Goal: Task Accomplishment & Management: Complete application form

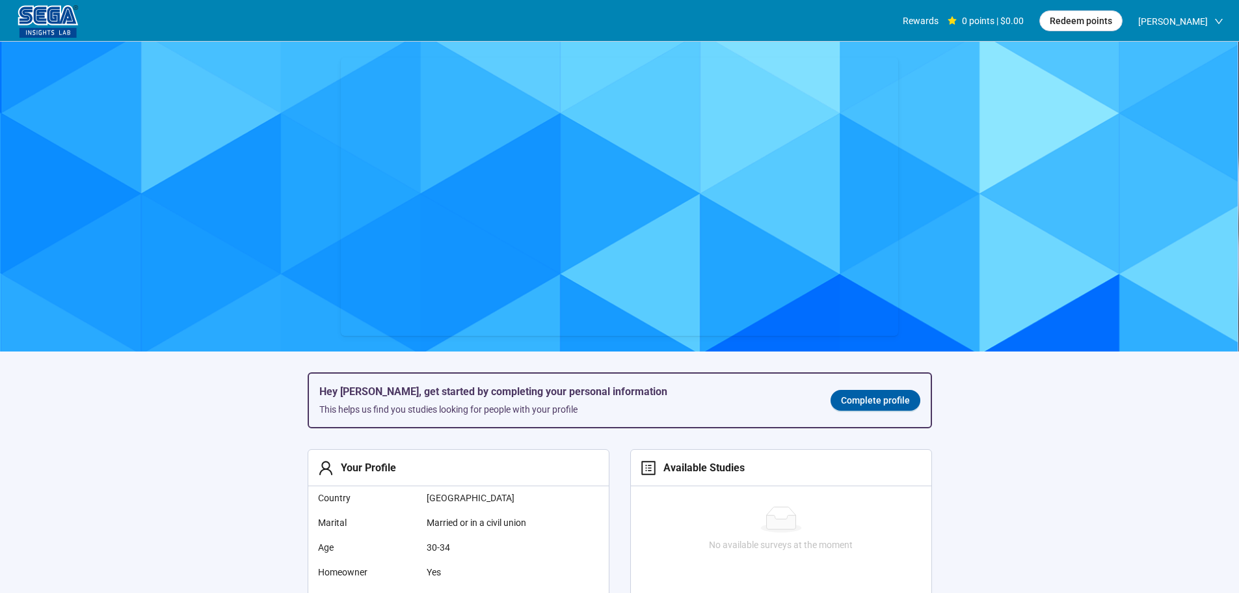
click at [889, 388] on div "Hey [PERSON_NAME], get started by completing your personal information This hel…" at bounding box center [620, 399] width 622 height 53
click at [892, 395] on link "Complete profile" at bounding box center [876, 400] width 90 height 21
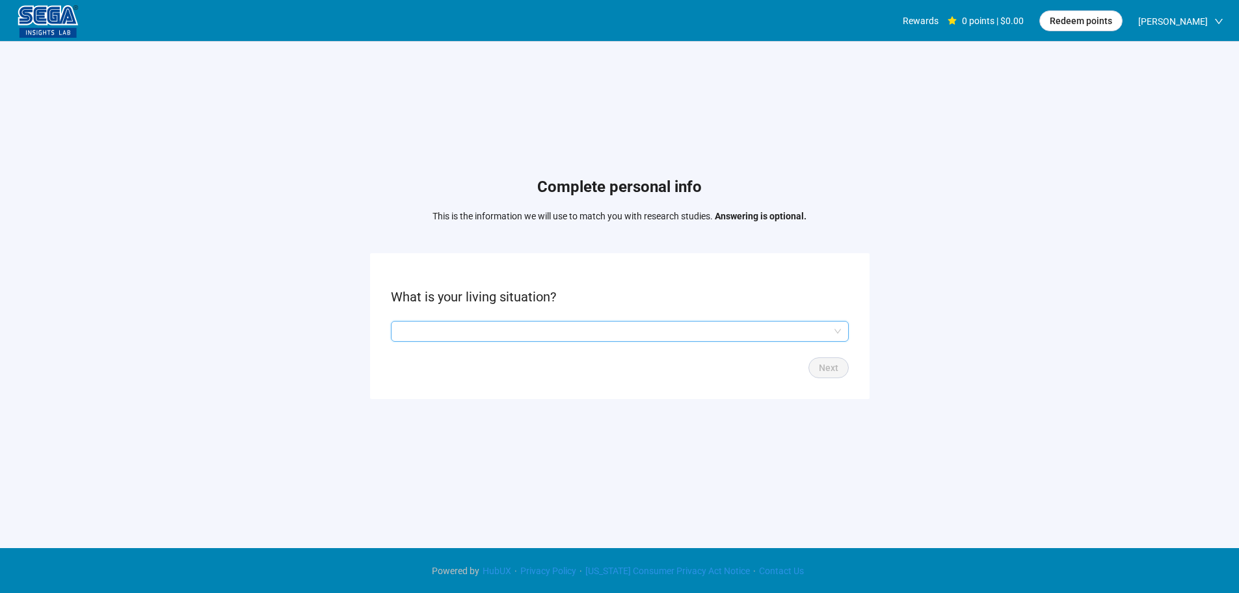
click at [513, 337] on input "search" at bounding box center [620, 331] width 442 height 20
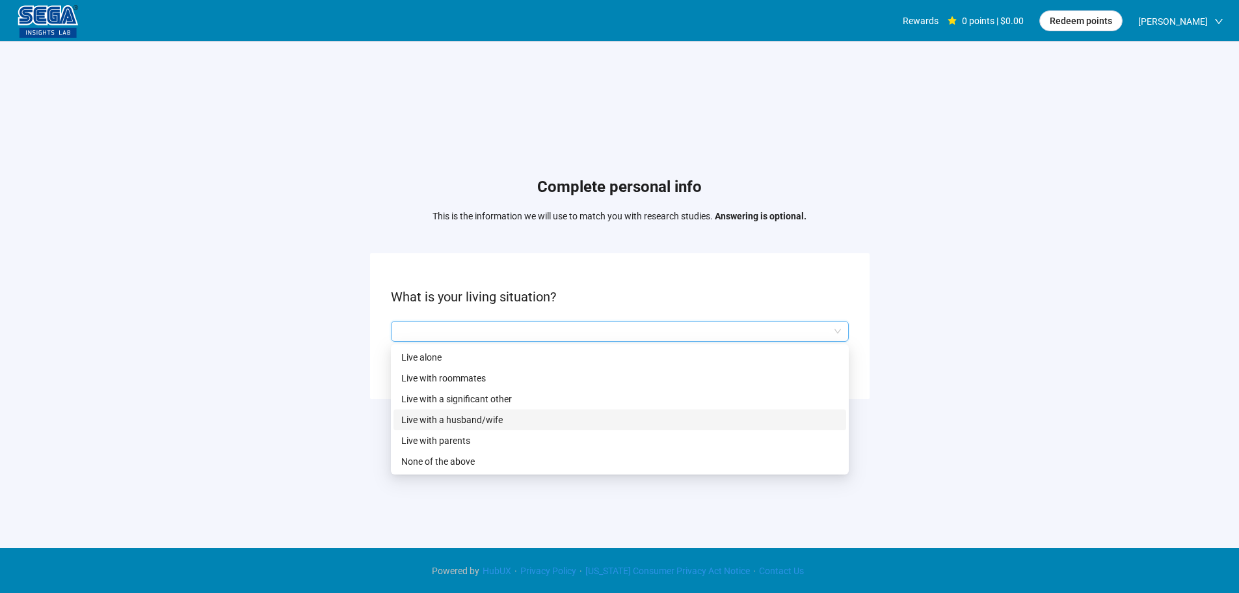
click at [462, 416] on p "Live with a husband/wife" at bounding box center [619, 419] width 437 height 14
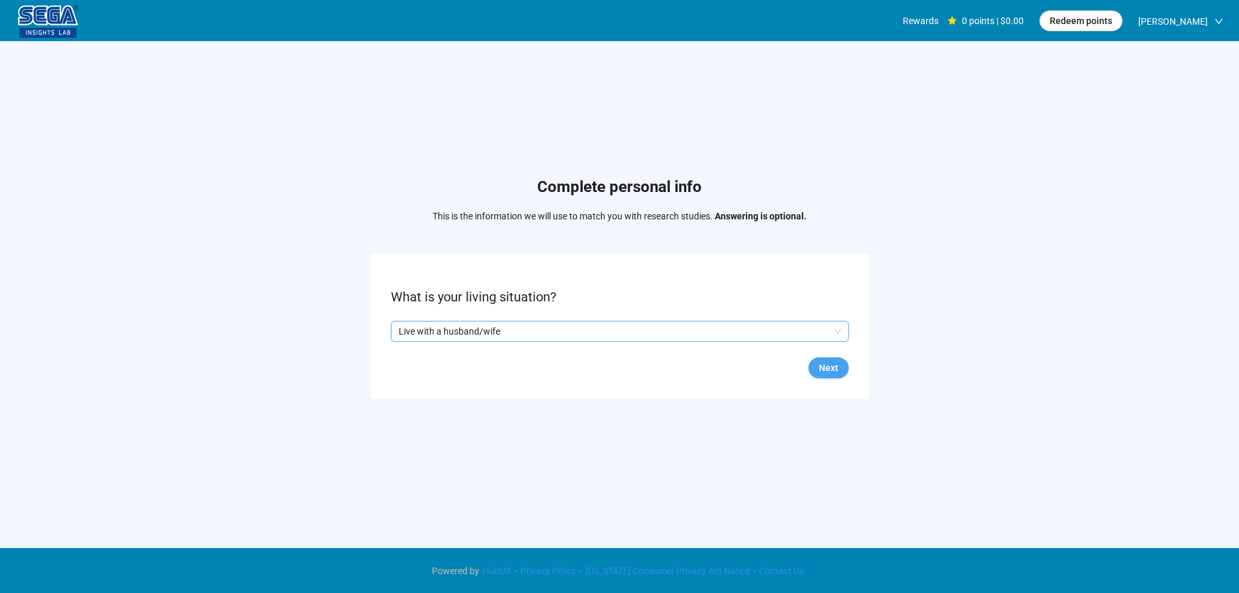
click at [833, 364] on span "Next" at bounding box center [829, 367] width 20 height 14
click at [480, 331] on input "search" at bounding box center [620, 331] width 442 height 20
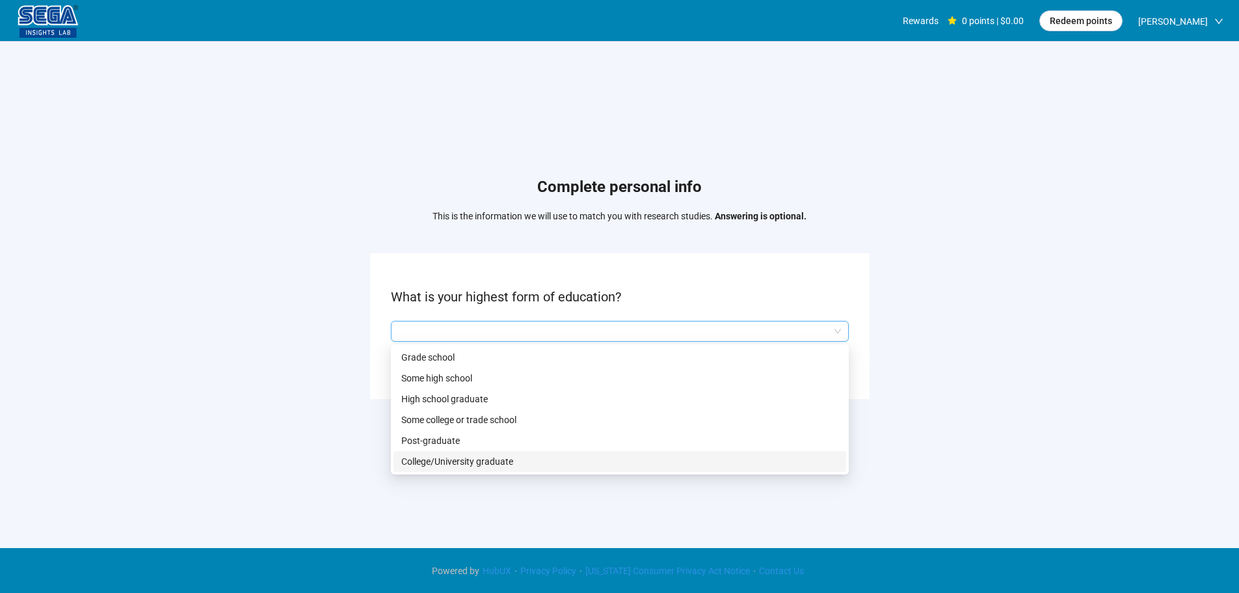
click at [434, 454] on p "College/University graduate" at bounding box center [619, 461] width 437 height 14
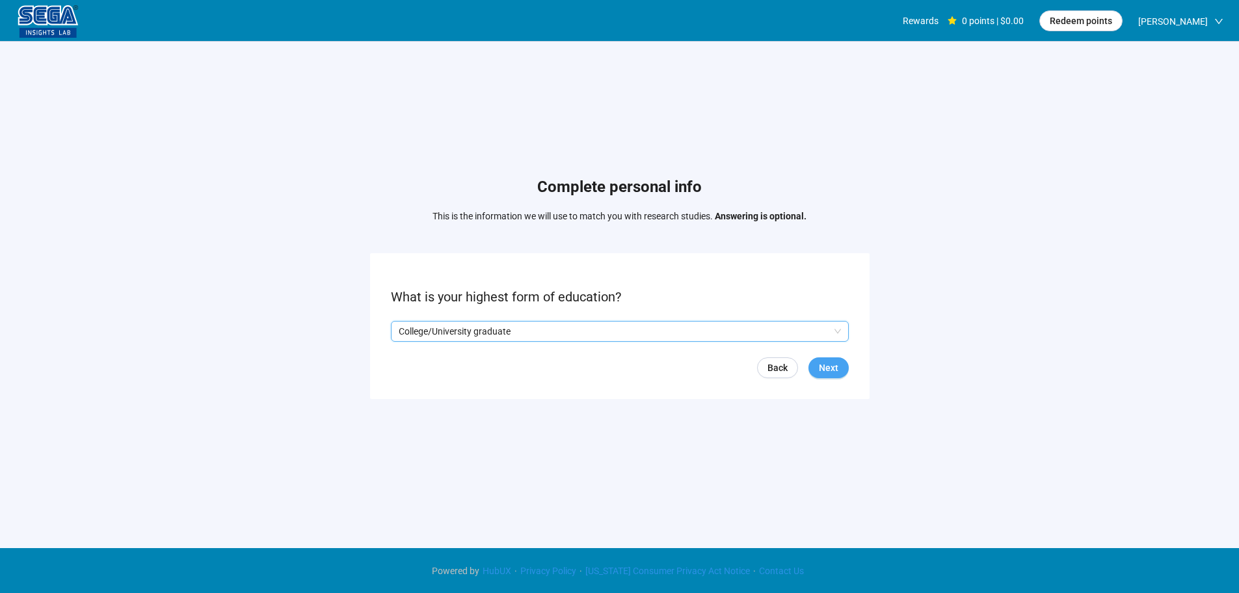
click at [838, 364] on button "Next" at bounding box center [829, 367] width 40 height 21
drag, startPoint x: 463, startPoint y: 324, endPoint x: 467, endPoint y: 337, distance: 13.6
click at [464, 323] on input "search" at bounding box center [620, 331] width 442 height 20
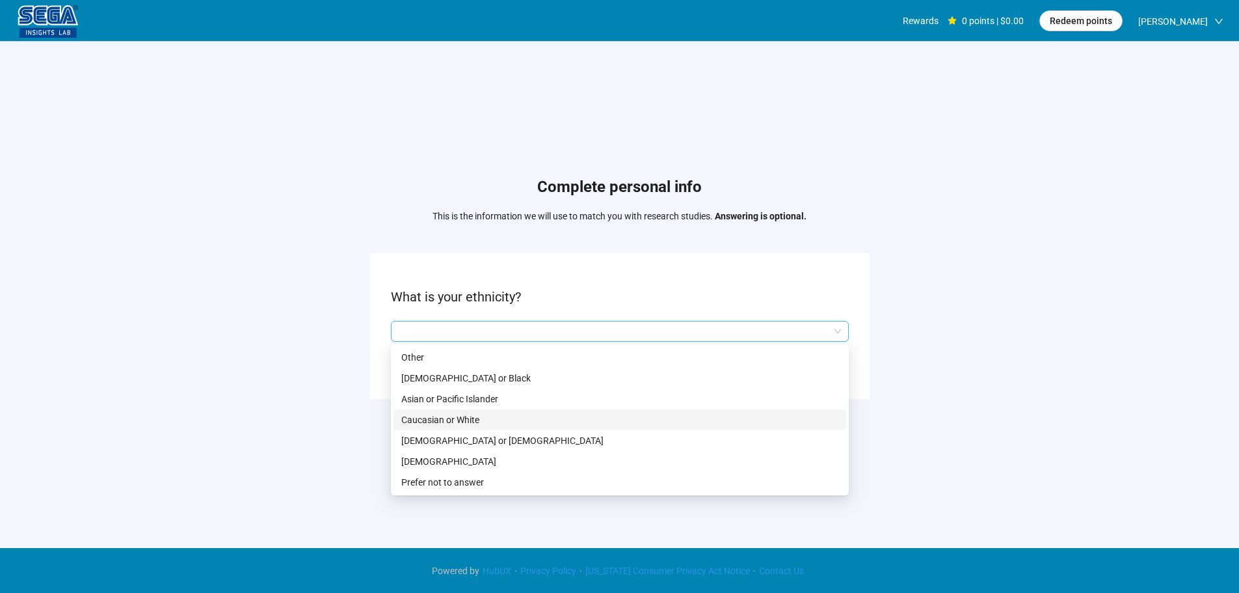
click at [430, 416] on p "Caucasian or White" at bounding box center [619, 419] width 437 height 14
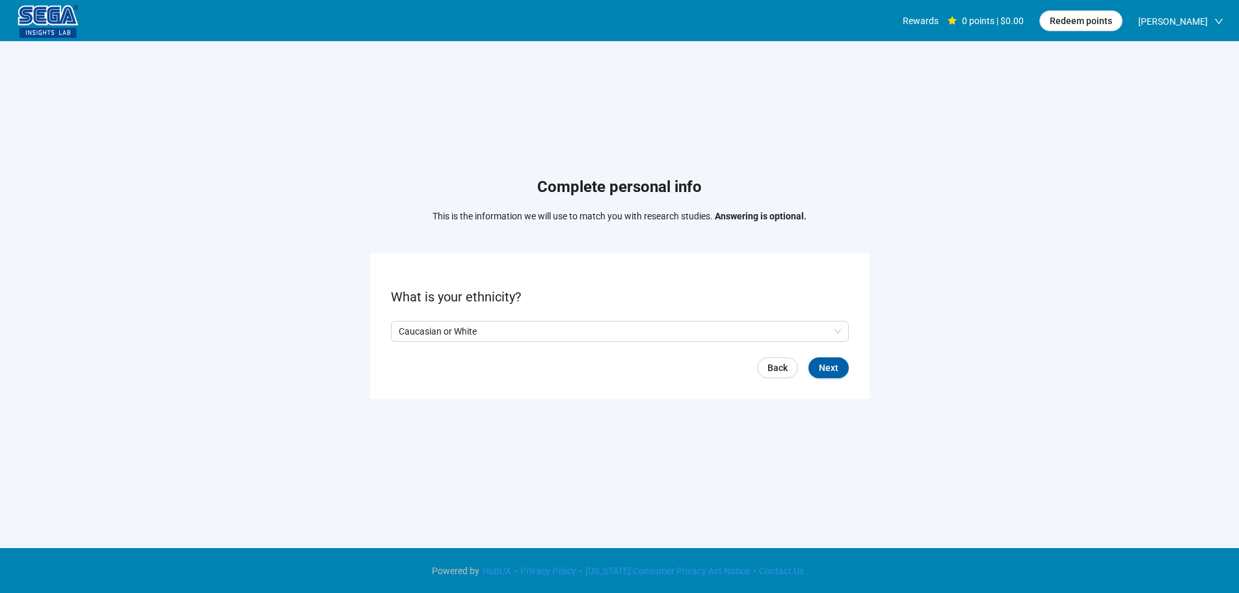
click at [831, 381] on form "What is your ethnicity? Caucasian or White Q2hhcmFjdGVyaXN0aWNBbnN3ZXJOb2RlOmMx…" at bounding box center [620, 325] width 500 height 145
click at [829, 376] on button "Next" at bounding box center [829, 367] width 40 height 21
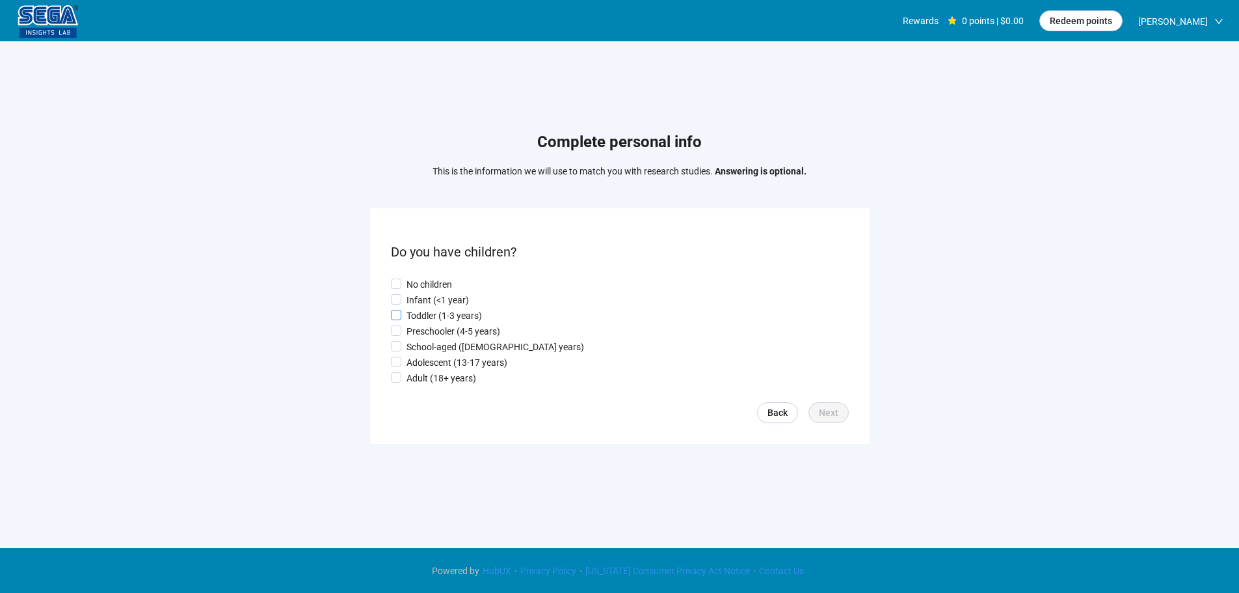
click at [434, 313] on p "Toddler (1-3 years)" at bounding box center [444, 315] width 75 height 14
click at [834, 414] on span "Next" at bounding box center [829, 412] width 20 height 14
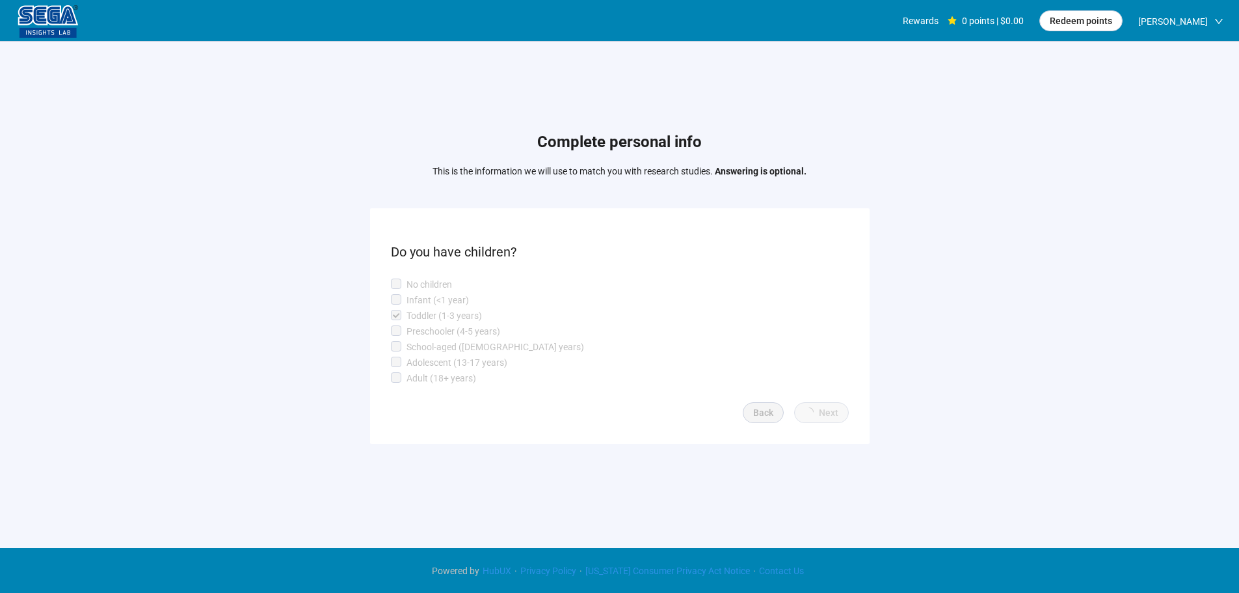
scroll to position [1, 0]
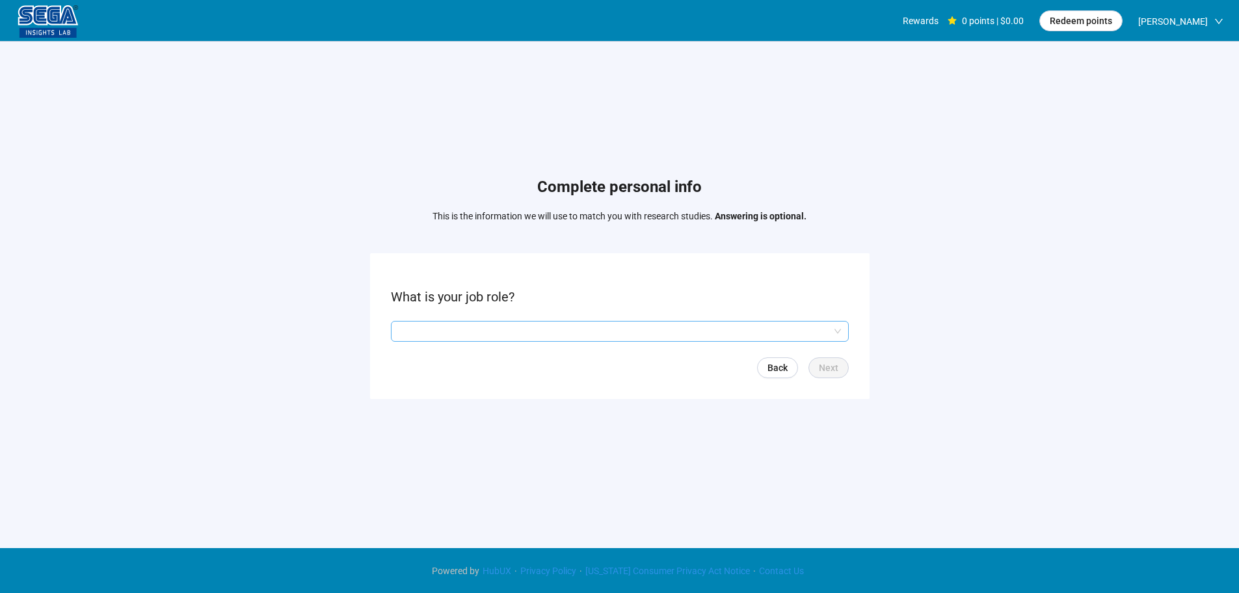
click at [441, 323] on input "search" at bounding box center [620, 331] width 442 height 20
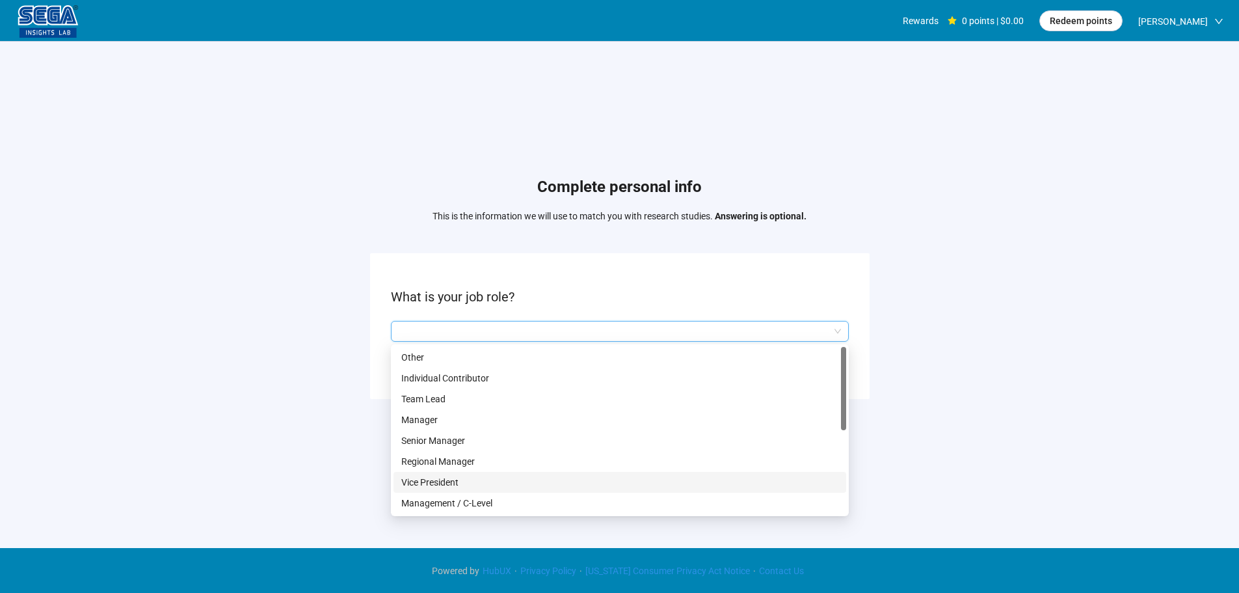
click at [456, 500] on p "Management / C-Level" at bounding box center [619, 503] width 437 height 14
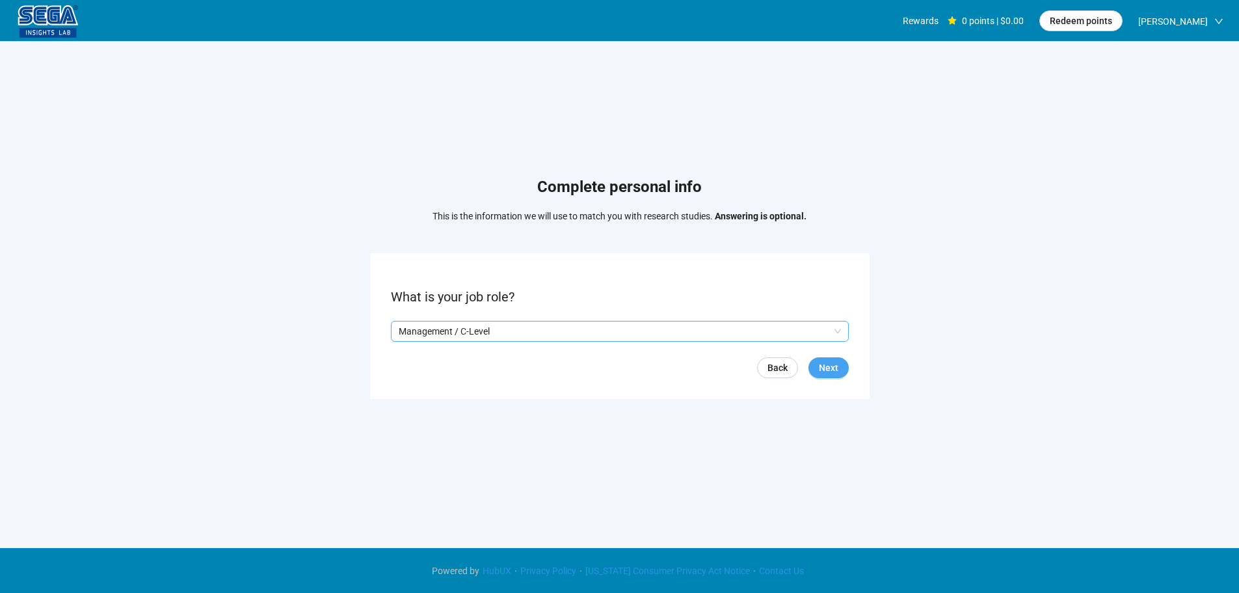
click at [831, 362] on span "Next" at bounding box center [829, 367] width 20 height 14
click at [457, 329] on input "search" at bounding box center [620, 331] width 442 height 20
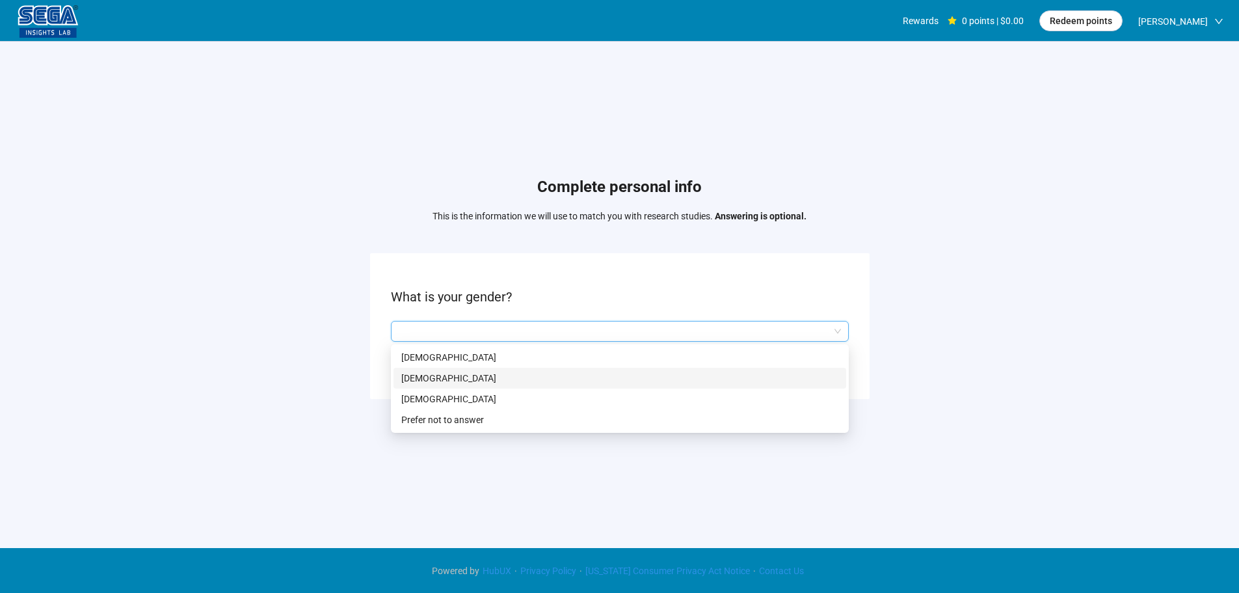
click at [441, 376] on p "[DEMOGRAPHIC_DATA]" at bounding box center [619, 378] width 437 height 14
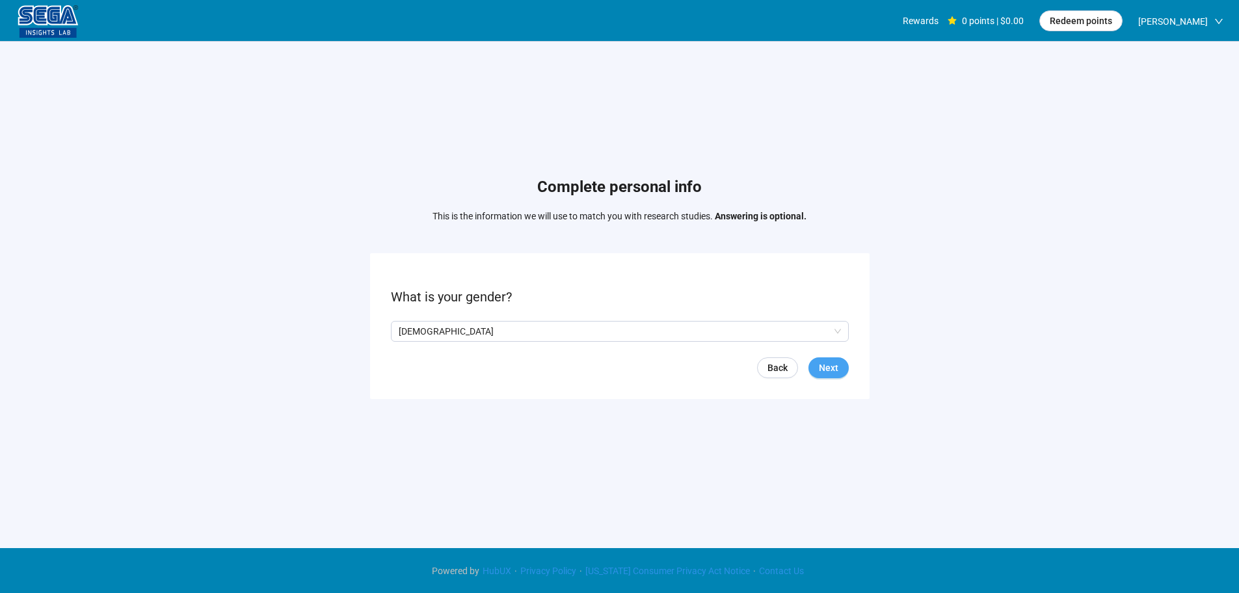
click at [835, 362] on span "Next" at bounding box center [829, 367] width 20 height 14
click at [414, 332] on input at bounding box center [420, 331] width 57 height 20
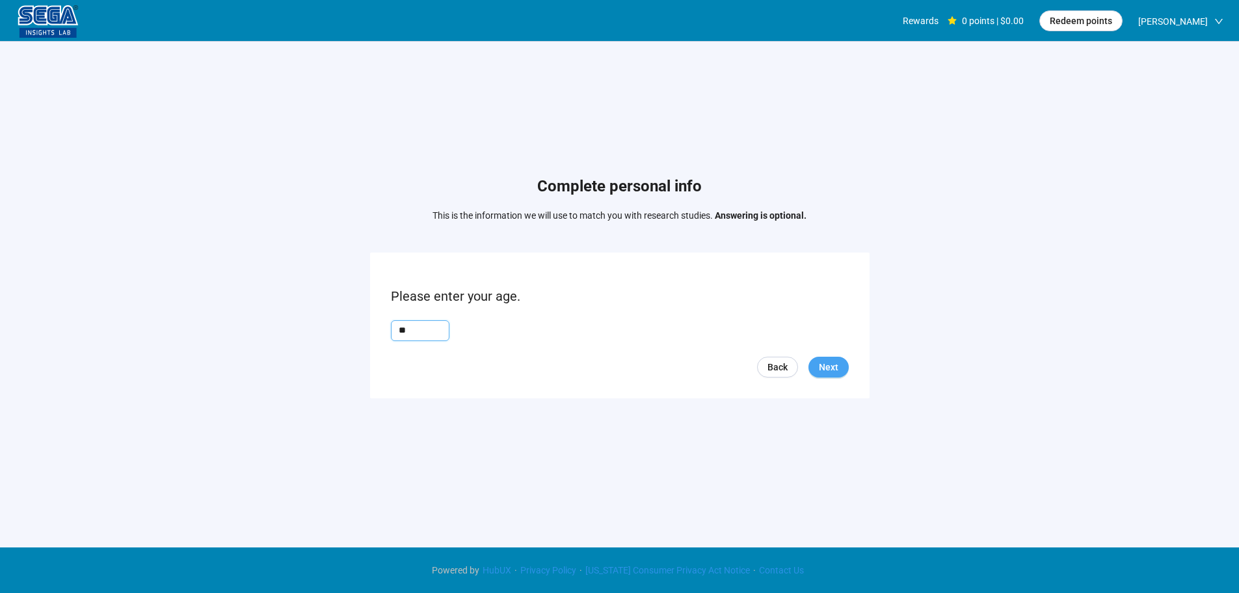
type input "**"
click at [809, 362] on div "Back Next" at bounding box center [620, 366] width 458 height 21
click at [825, 365] on span "Next" at bounding box center [829, 367] width 20 height 14
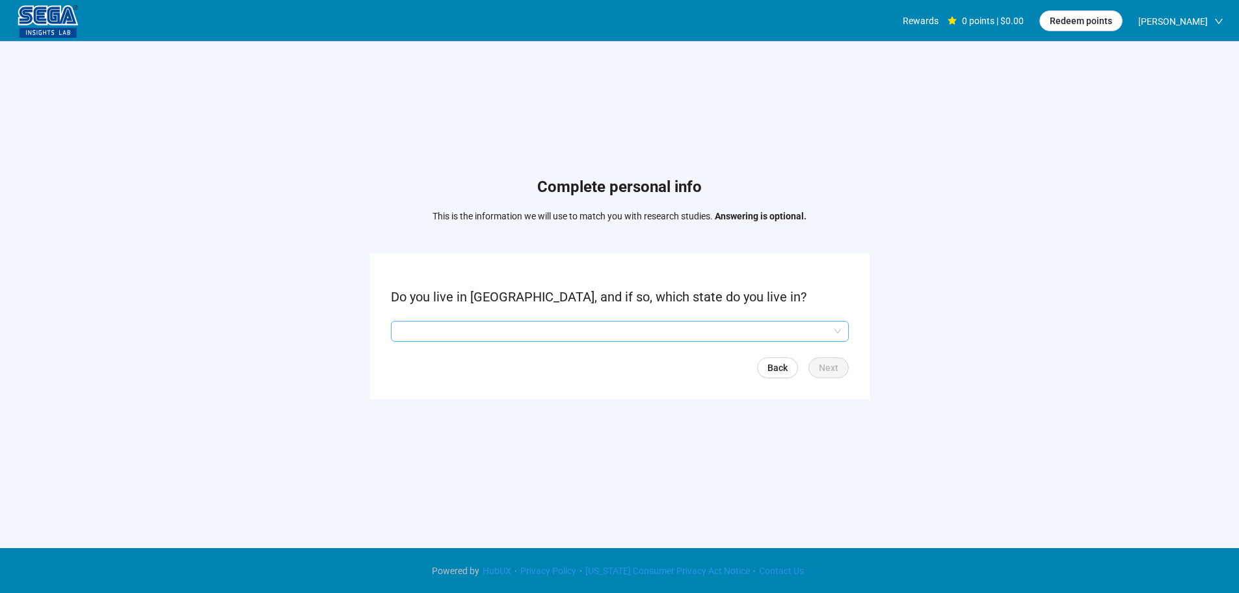
click at [503, 328] on input "search" at bounding box center [620, 331] width 442 height 20
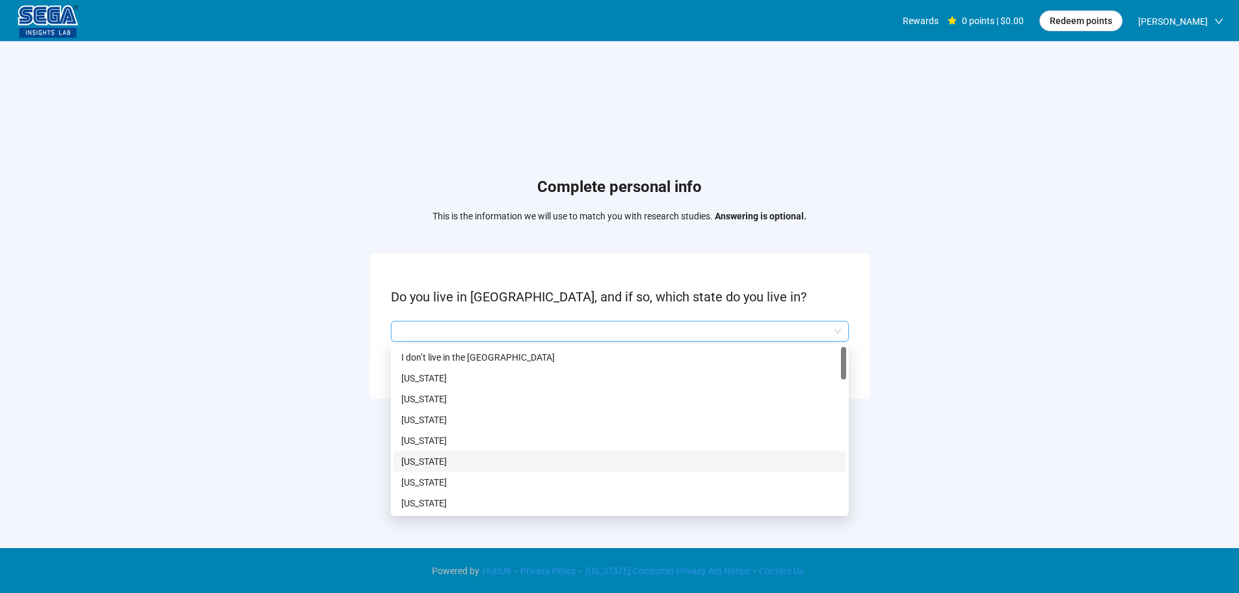
click at [434, 465] on p "[US_STATE]" at bounding box center [619, 461] width 437 height 14
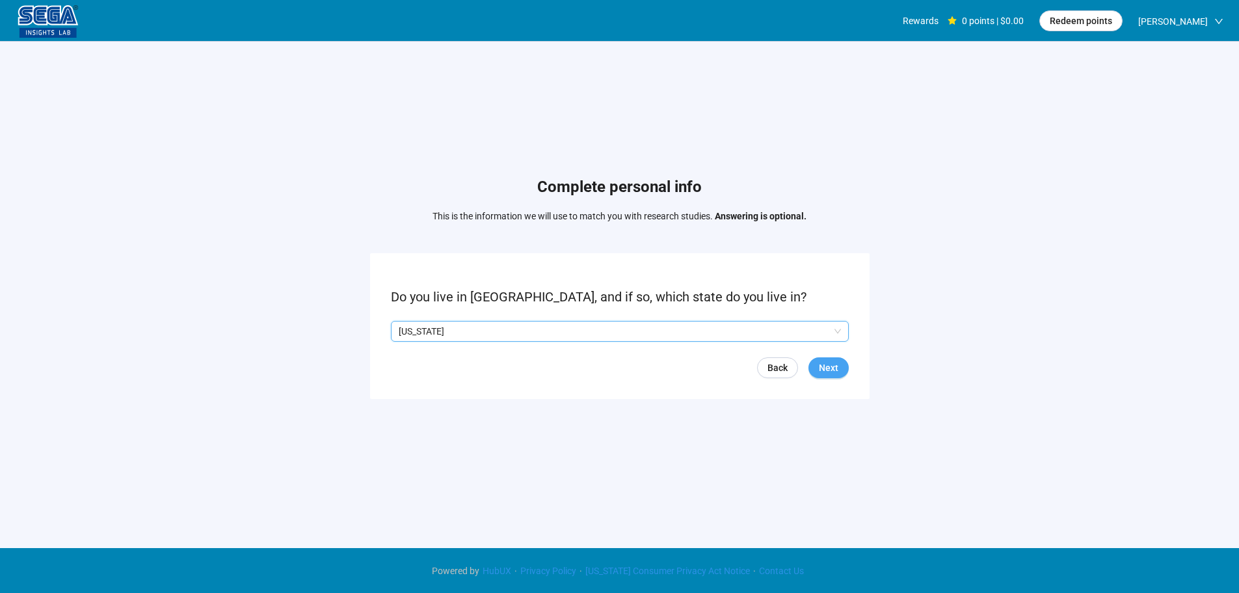
click at [819, 364] on span "Next" at bounding box center [829, 367] width 20 height 14
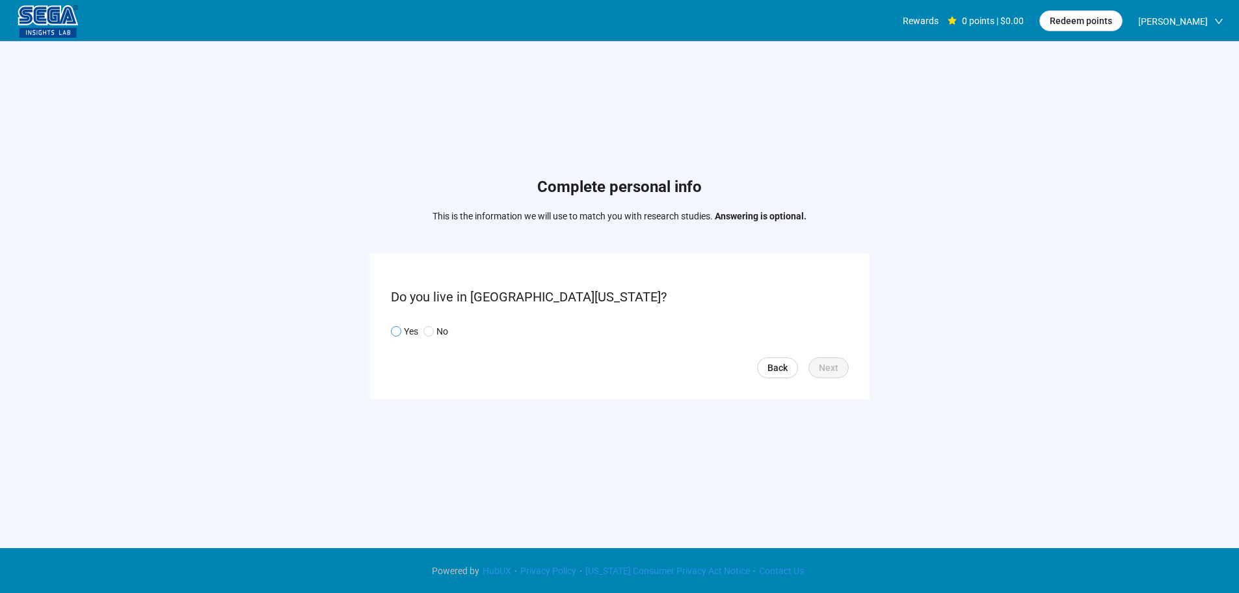
click at [401, 327] on span at bounding box center [396, 331] width 10 height 10
click at [824, 358] on button "Next" at bounding box center [829, 367] width 40 height 21
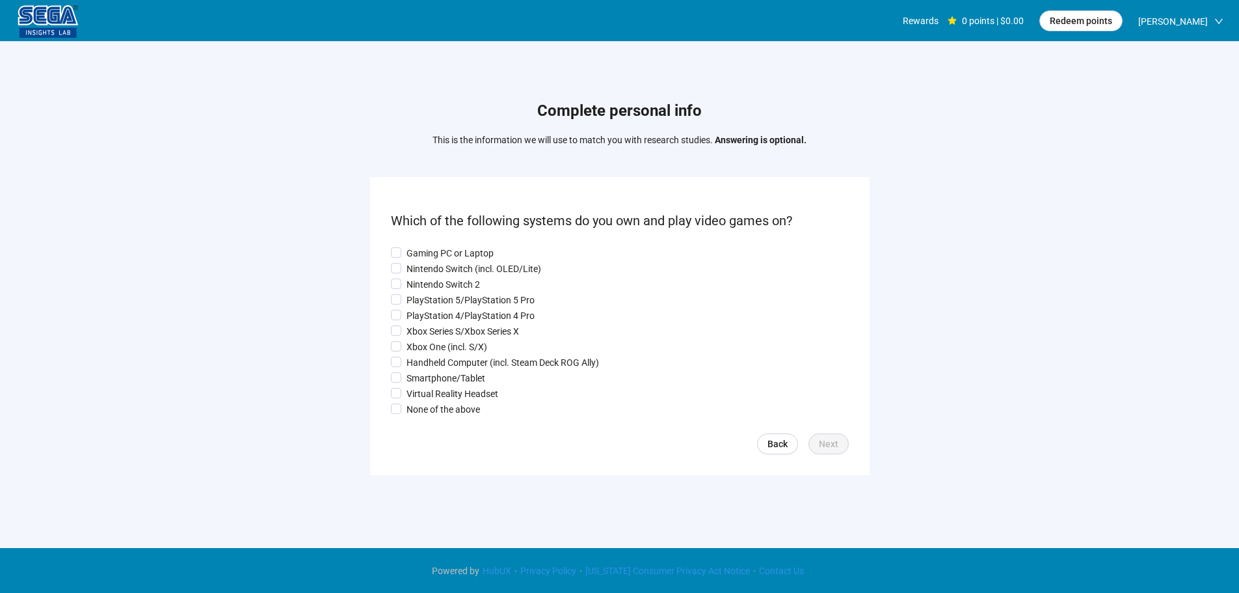
click at [427, 239] on form "Which of the following systems do you own and play video games on? Gaming PC or…" at bounding box center [620, 325] width 500 height 297
click at [420, 269] on p "Nintendo Switch (incl. OLED/Lite)" at bounding box center [474, 268] width 135 height 14
click at [420, 248] on p "Gaming PC or Laptop" at bounding box center [450, 253] width 87 height 14
click at [416, 286] on p "Nintendo Switch 2" at bounding box center [444, 284] width 74 height 14
drag, startPoint x: 419, startPoint y: 300, endPoint x: 419, endPoint y: 308, distance: 8.5
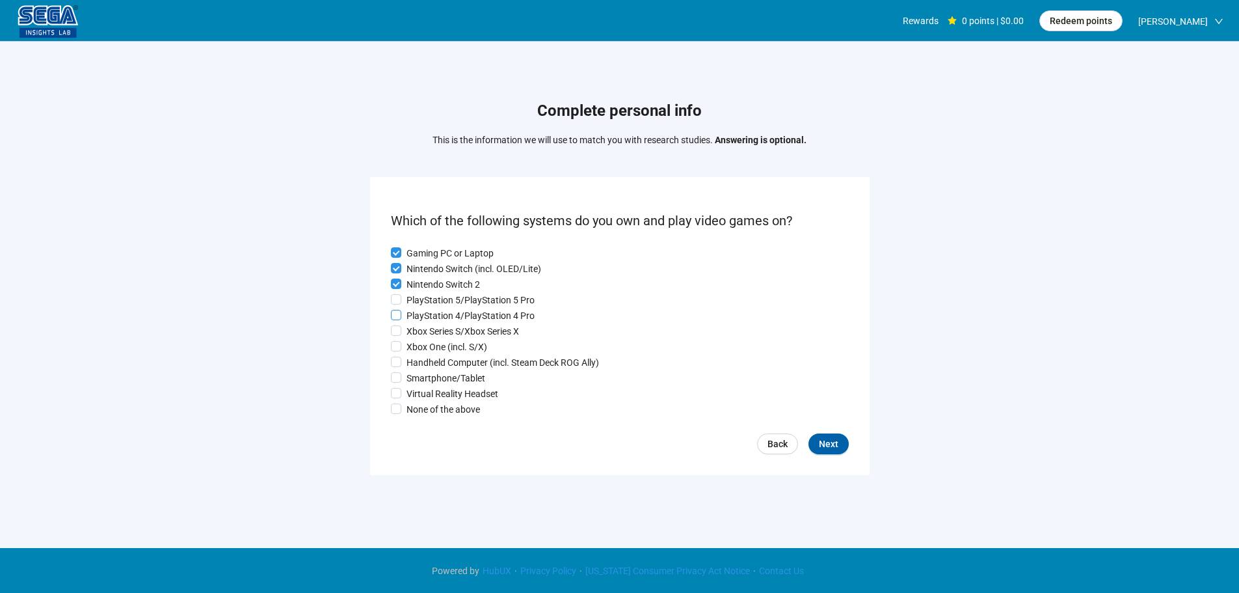
click at [419, 301] on p "PlayStation 5/PlayStation 5 Pro" at bounding box center [471, 300] width 128 height 14
click at [419, 319] on p "PlayStation 4/PlayStation 4 Pro" at bounding box center [471, 315] width 128 height 14
drag, startPoint x: 421, startPoint y: 343, endPoint x: 420, endPoint y: 361, distance: 17.6
click at [421, 344] on p "Xbox One (incl. S/X)" at bounding box center [447, 347] width 81 height 14
drag, startPoint x: 420, startPoint y: 361, endPoint x: 417, endPoint y: 379, distance: 17.9
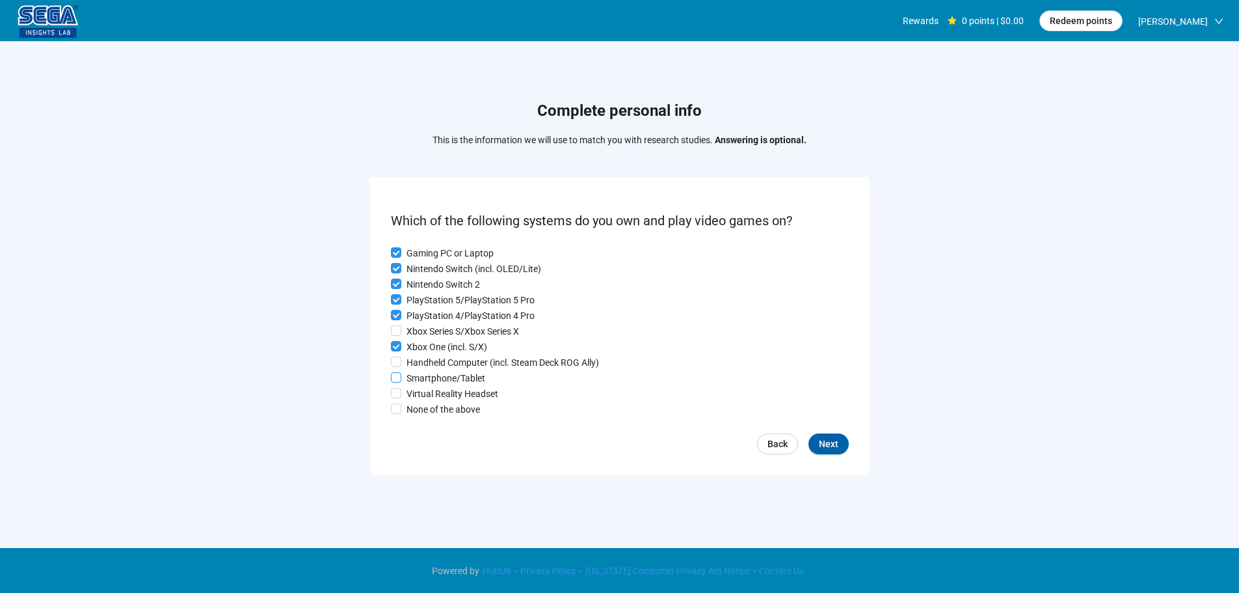
click at [420, 363] on p "Handheld Computer (incl. Steam Deck ROG Ally)" at bounding box center [503, 362] width 193 height 14
click at [417, 380] on p "Smartphone/Tablet" at bounding box center [446, 378] width 79 height 14
click at [417, 392] on p "Virtual Reality Headset" at bounding box center [453, 393] width 92 height 14
click at [422, 325] on p "Xbox Series S/Xbox Series X" at bounding box center [463, 331] width 113 height 14
click at [833, 444] on span "Next" at bounding box center [829, 443] width 20 height 14
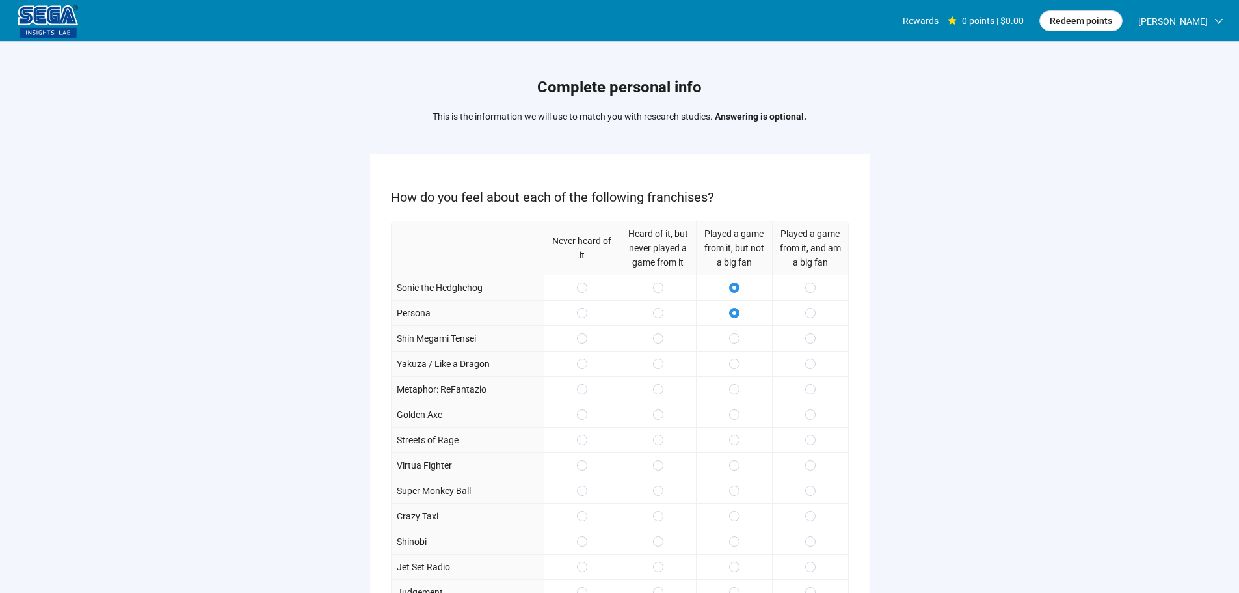
drag, startPoint x: 779, startPoint y: 343, endPoint x: 797, endPoint y: 350, distance: 20.0
click at [779, 344] on div at bounding box center [810, 337] width 76 height 25
click at [798, 341] on div at bounding box center [810, 337] width 76 height 25
drag, startPoint x: 807, startPoint y: 341, endPoint x: 809, endPoint y: 350, distance: 9.3
click at [807, 340] on span at bounding box center [810, 338] width 10 height 10
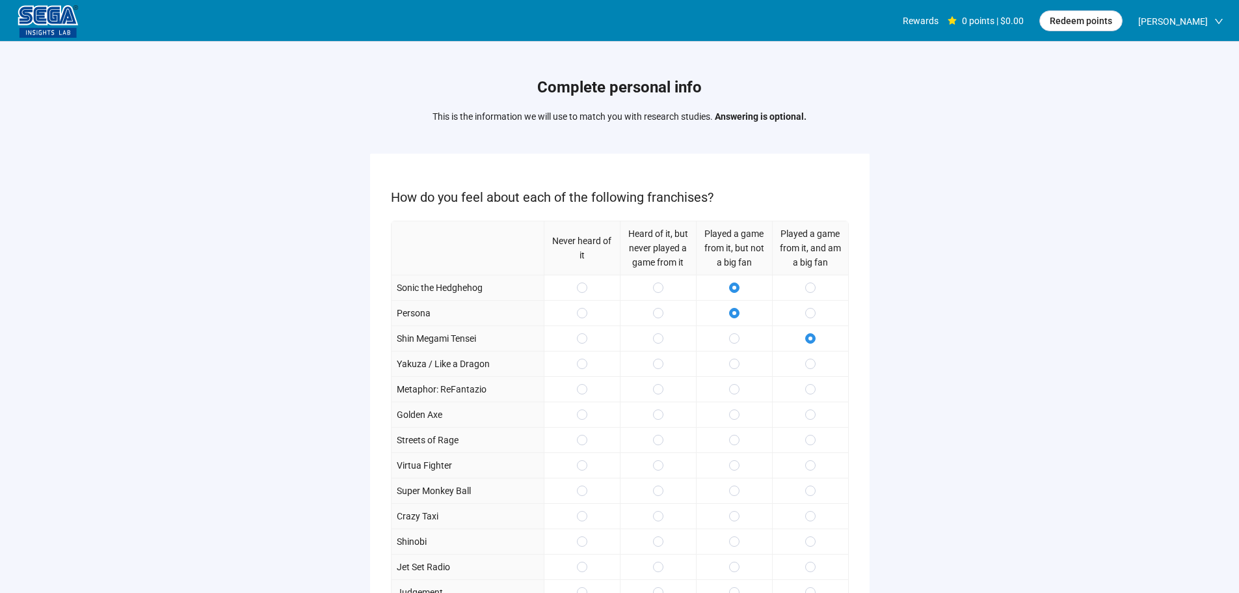
click at [809, 354] on div at bounding box center [810, 363] width 76 height 25
click at [807, 364] on span at bounding box center [810, 363] width 10 height 10
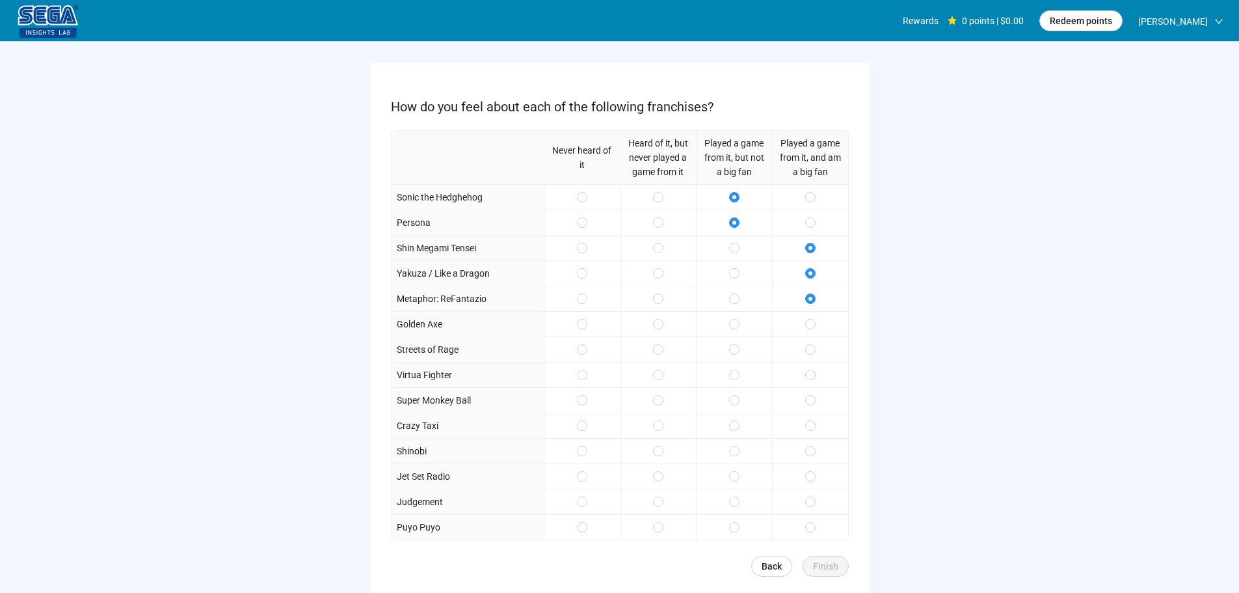
scroll to position [190, 0]
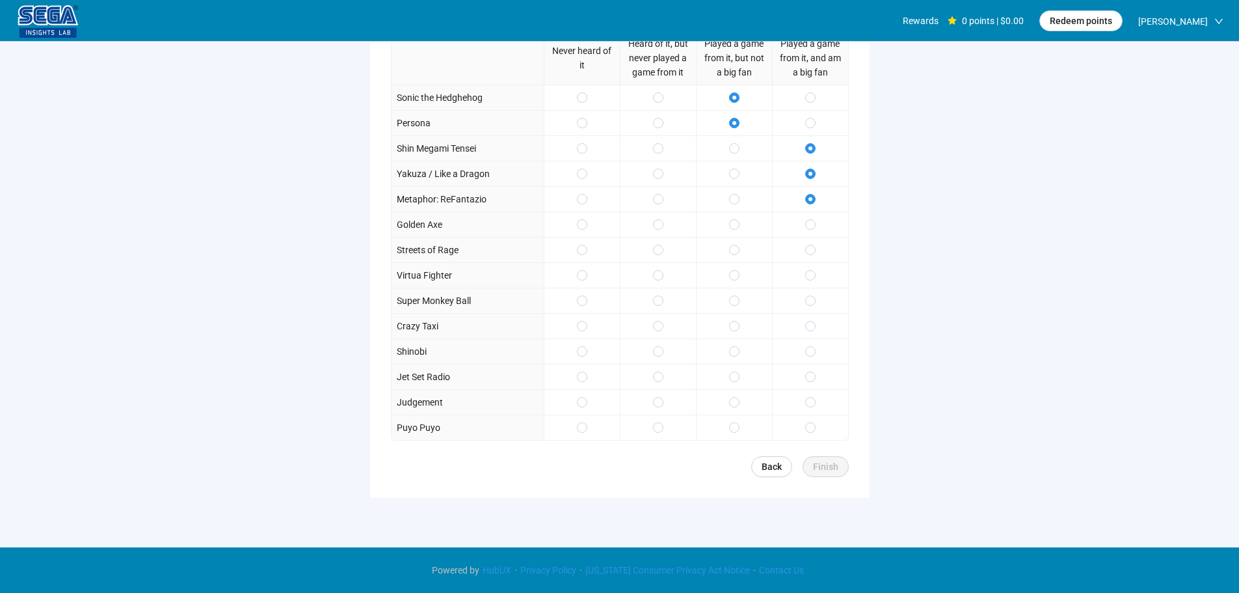
click at [730, 242] on div at bounding box center [734, 249] width 76 height 25
click at [734, 219] on span at bounding box center [734, 224] width 10 height 10
drag, startPoint x: 740, startPoint y: 248, endPoint x: 740, endPoint y: 257, distance: 9.1
click at [740, 248] on div at bounding box center [734, 249] width 76 height 25
click at [740, 284] on div at bounding box center [734, 274] width 76 height 25
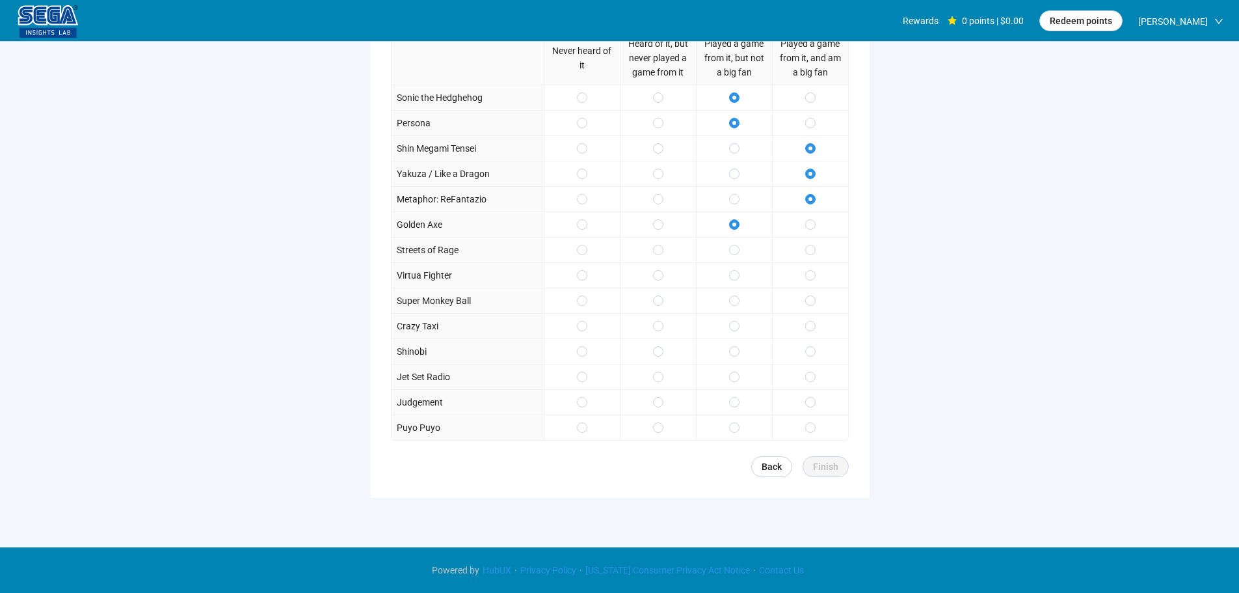
click at [740, 321] on div at bounding box center [734, 325] width 76 height 25
click at [739, 276] on div at bounding box center [734, 274] width 76 height 25
drag, startPoint x: 740, startPoint y: 257, endPoint x: 740, endPoint y: 249, distance: 7.8
click at [740, 253] on div at bounding box center [734, 249] width 76 height 25
click at [740, 245] on div at bounding box center [734, 249] width 76 height 25
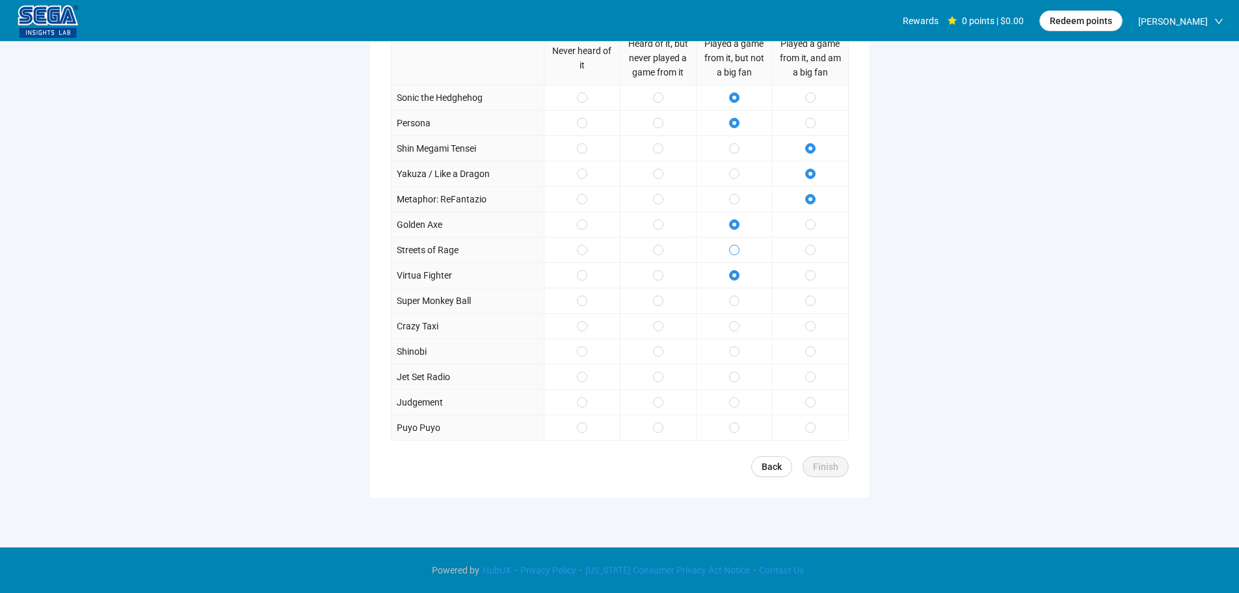
click at [738, 250] on span at bounding box center [734, 250] width 10 height 10
click at [807, 301] on span at bounding box center [810, 300] width 10 height 10
click at [809, 317] on div at bounding box center [810, 325] width 76 height 25
click at [805, 353] on div at bounding box center [810, 350] width 76 height 25
click at [810, 343] on div at bounding box center [810, 350] width 76 height 25
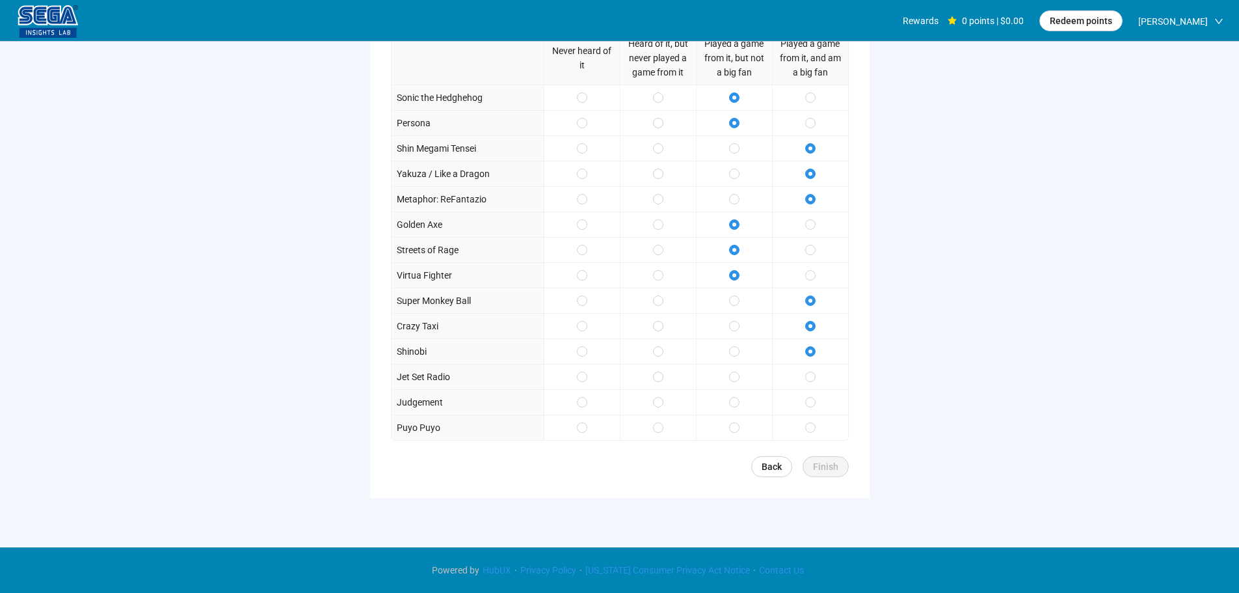
click at [740, 379] on div at bounding box center [734, 376] width 76 height 25
click at [738, 401] on span at bounding box center [734, 402] width 10 height 10
click at [734, 420] on div at bounding box center [734, 426] width 76 height 25
click at [806, 424] on span at bounding box center [810, 427] width 10 height 10
click at [823, 461] on span "Finish" at bounding box center [825, 466] width 25 height 14
